Goal: Check status: Check status

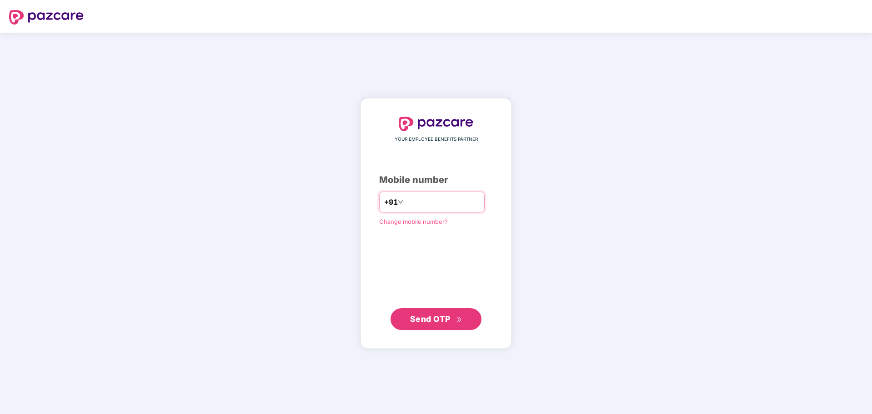
drag, startPoint x: 0, startPoint y: 0, endPoint x: 413, endPoint y: 203, distance: 460.1
click at [413, 203] on input "number" at bounding box center [442, 202] width 75 height 15
type input "**********"
click at [450, 320] on span "Send OTP" at bounding box center [430, 319] width 40 height 10
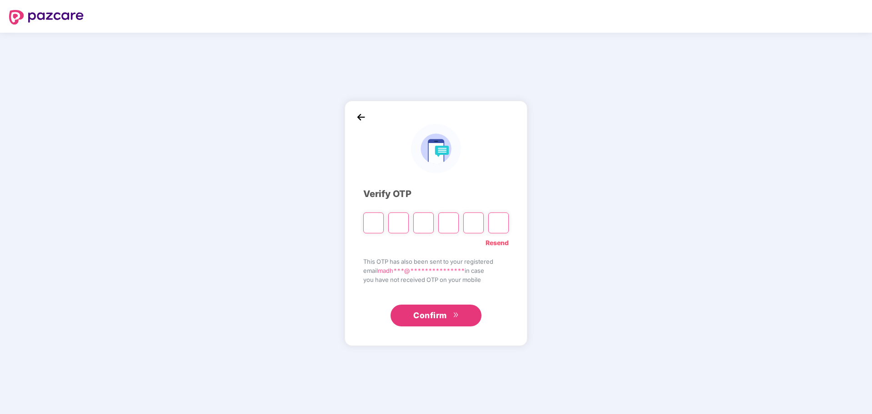
type input "*"
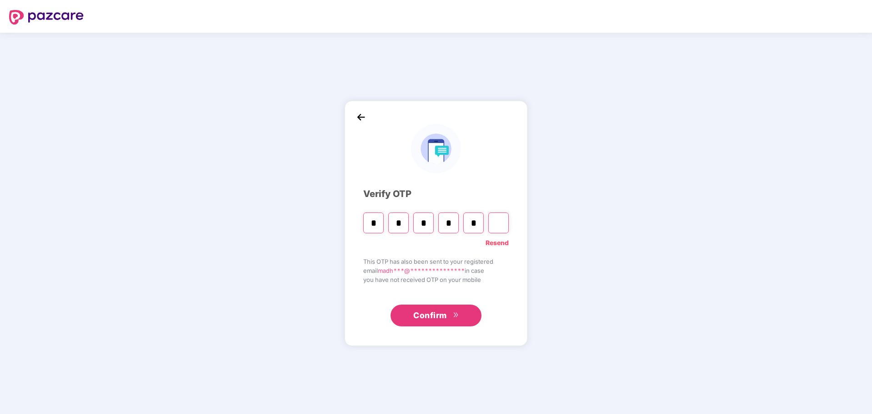
type input "*"
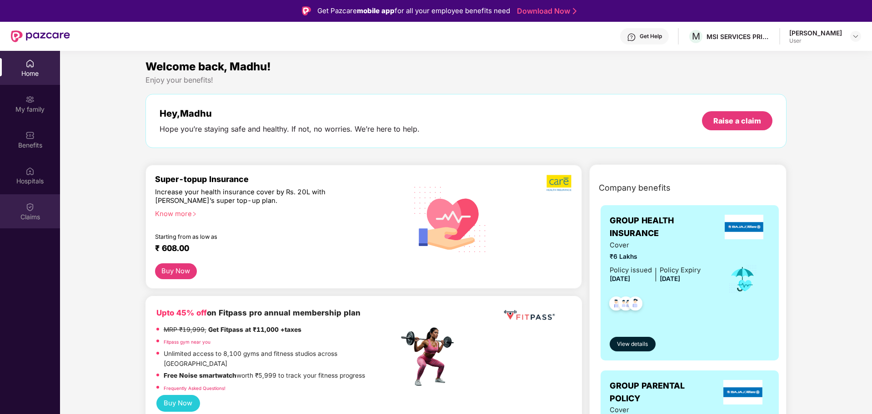
click at [35, 220] on div "Claims" at bounding box center [30, 217] width 60 height 9
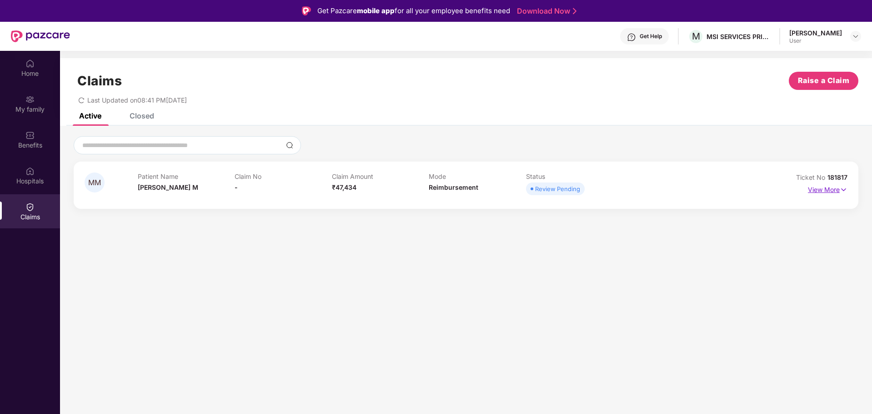
click at [827, 189] on p "View More" at bounding box center [827, 189] width 40 height 12
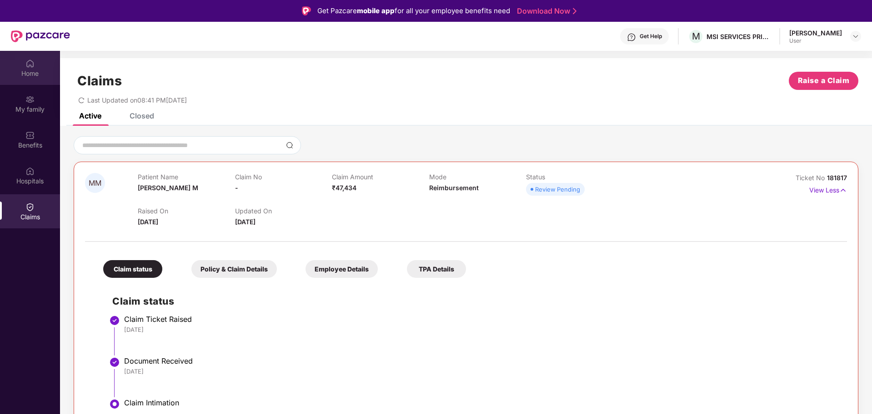
click at [28, 70] on div "Home" at bounding box center [30, 73] width 60 height 9
